Goal: Information Seeking & Learning: Find specific fact

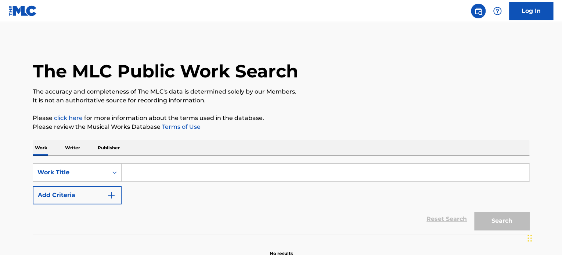
click at [153, 173] on input "Search Form" at bounding box center [325, 173] width 407 height 18
paste input "Du wärst es gewesen"
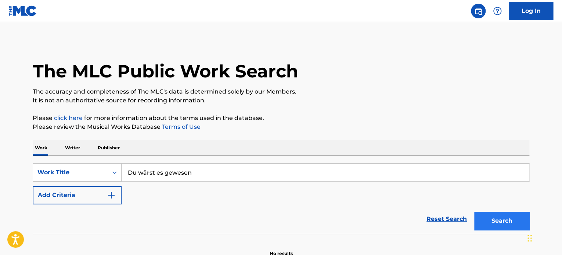
type input "Du wärst es gewesen"
click at [492, 223] on button "Search" at bounding box center [501, 221] width 55 height 18
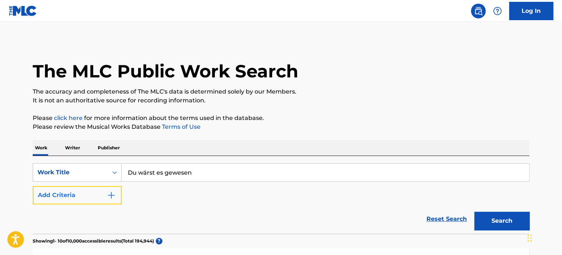
click at [82, 196] on button "Add Criteria" at bounding box center [77, 195] width 89 height 18
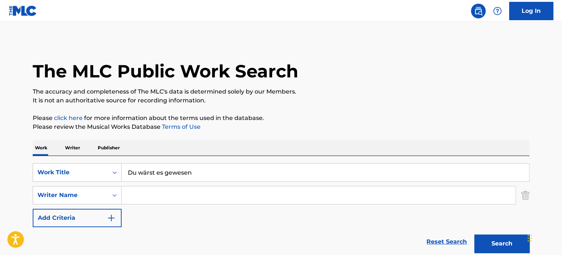
click at [163, 196] on input "Search Form" at bounding box center [319, 196] width 394 height 18
type input "max"
click at [474, 235] on button "Search" at bounding box center [501, 244] width 55 height 18
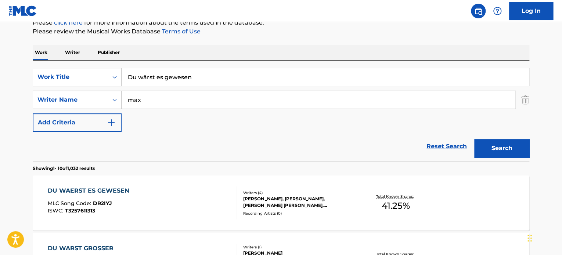
scroll to position [98, 0]
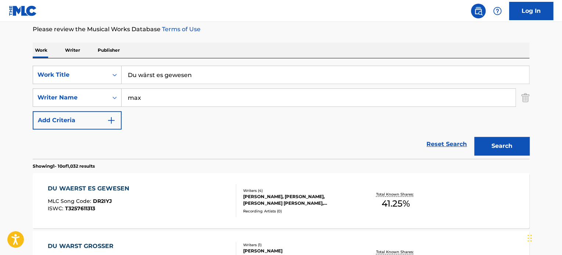
click at [252, 199] on div "[PERSON_NAME], [PERSON_NAME], [PERSON_NAME] [PERSON_NAME], [PERSON_NAME]" at bounding box center [298, 200] width 111 height 13
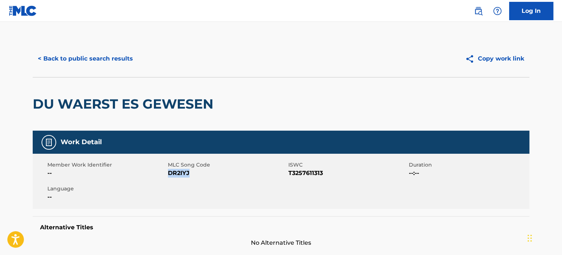
drag, startPoint x: 195, startPoint y: 174, endPoint x: 169, endPoint y: 173, distance: 26.8
click at [169, 173] on span "DR2IYJ" at bounding box center [227, 173] width 119 height 9
copy span "DR2IYJ"
